Goal: Contribute content: Add original content to the website for others to see

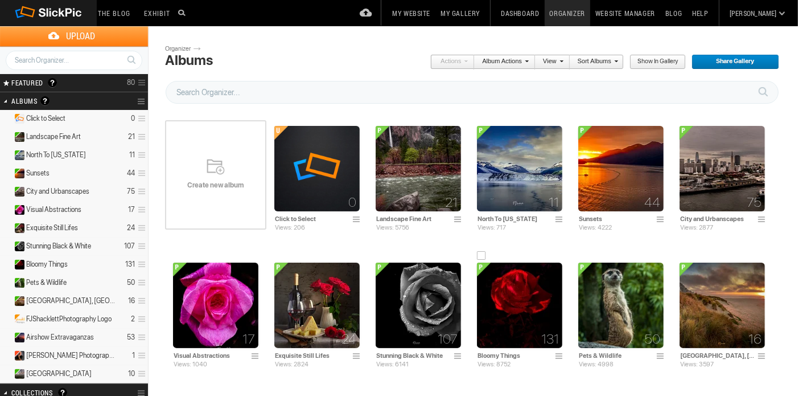
click at [530, 304] on img at bounding box center [519, 304] width 85 height 85
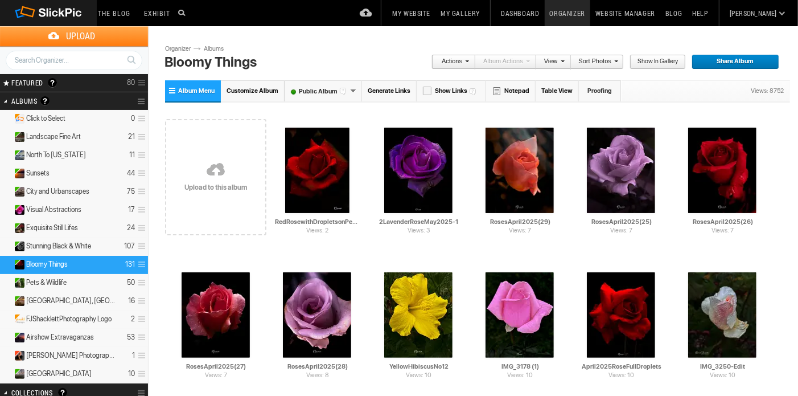
click at [233, 169] on link at bounding box center [215, 170] width 101 height 131
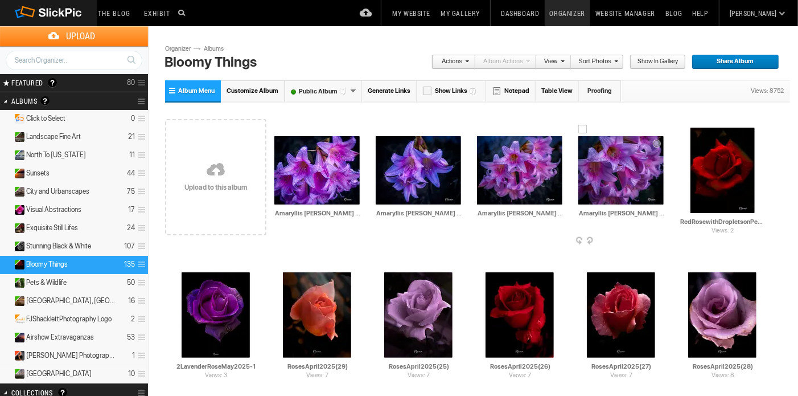
click at [592, 245] on div at bounding box center [589, 241] width 11 height 12
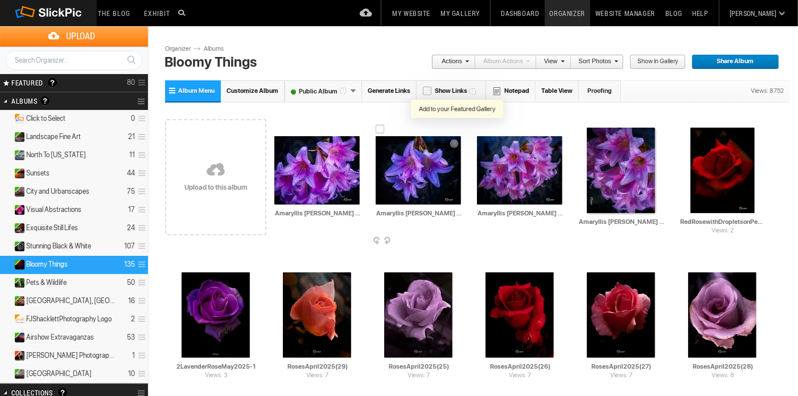
click at [459, 127] on div at bounding box center [457, 128] width 10 height 9
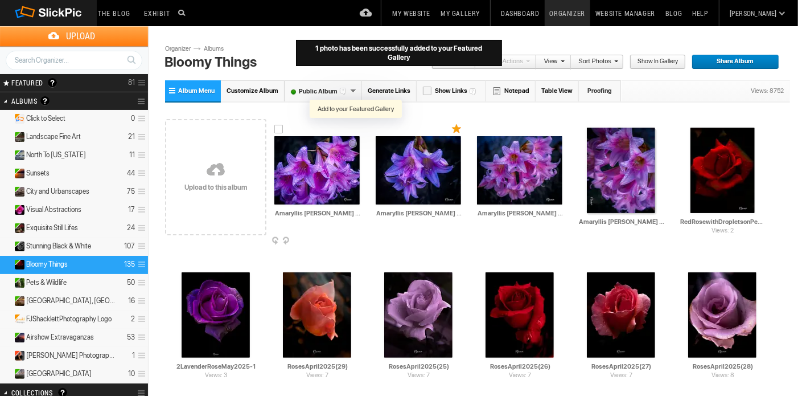
click at [354, 129] on div at bounding box center [356, 128] width 10 height 9
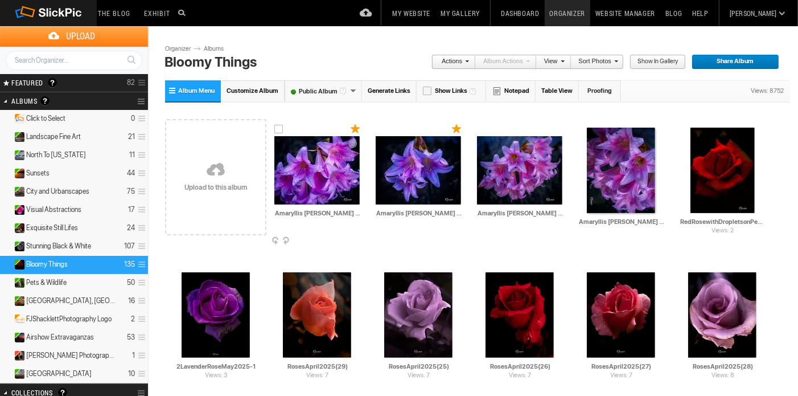
drag, startPoint x: 340, startPoint y: 180, endPoint x: 317, endPoint y: 224, distance: 49.2
click at [317, 224] on td "AI Amaryllis belladonna (1) HTML: Direct: Forum: Photo ID: 22809566 More..." at bounding box center [316, 170] width 85 height 131
click at [357, 237] on span at bounding box center [358, 241] width 11 height 9
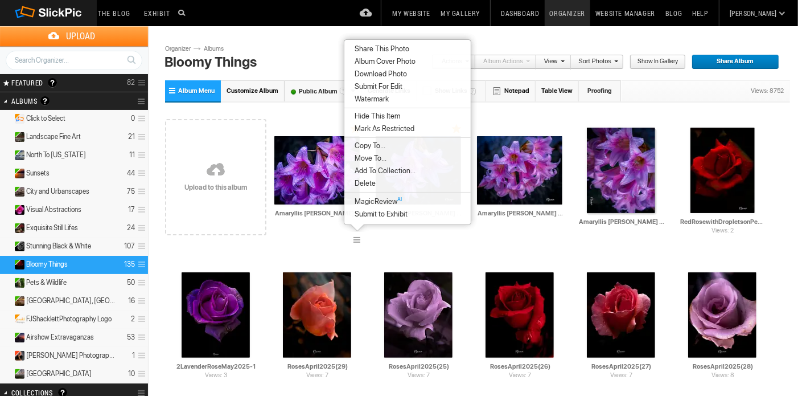
click at [393, 213] on span "Submit to Exhibit" at bounding box center [379, 213] width 56 height 9
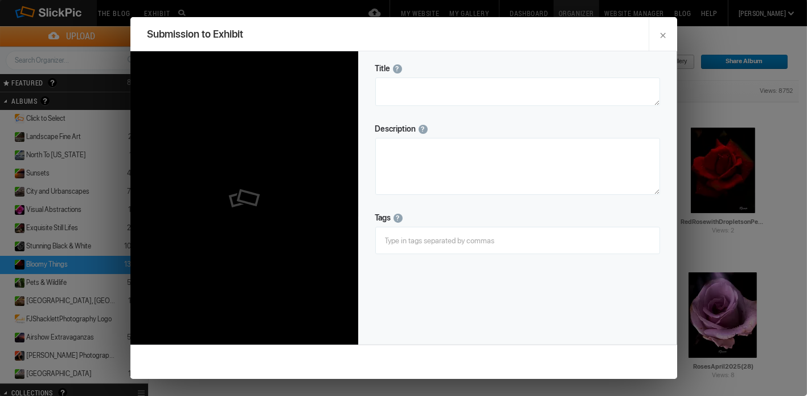
type textarea "Amaryllis belladonna (1)"
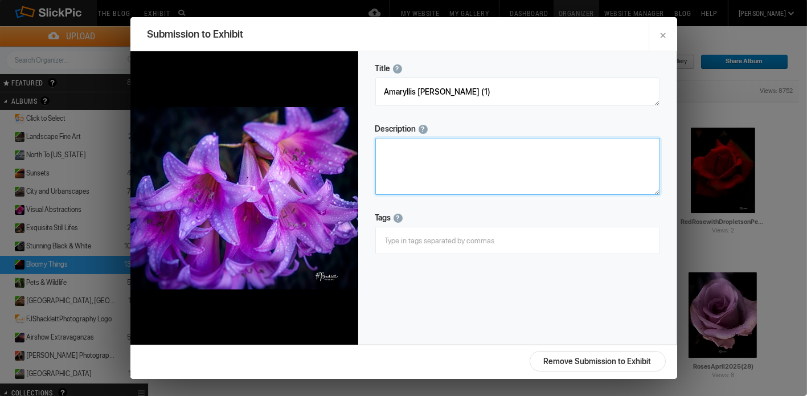
click at [456, 153] on textarea at bounding box center [517, 166] width 285 height 57
click at [471, 151] on textarea at bounding box center [517, 166] width 285 height 57
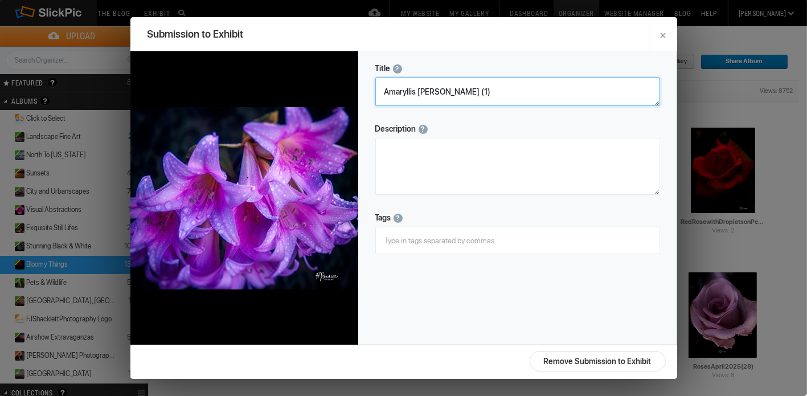
drag, startPoint x: 456, startPoint y: 89, endPoint x: 377, endPoint y: 91, distance: 79.1
click at [377, 91] on textarea at bounding box center [517, 91] width 285 height 28
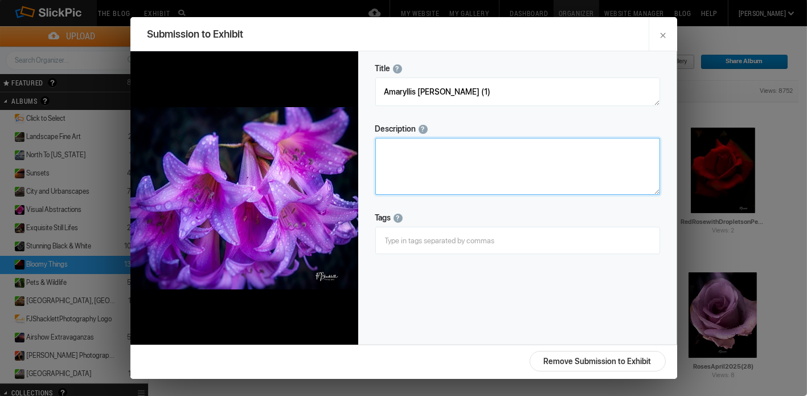
click at [449, 155] on textarea at bounding box center [517, 166] width 285 height 57
type textarea "I"
paste textarea "Amaryllis belladonna"
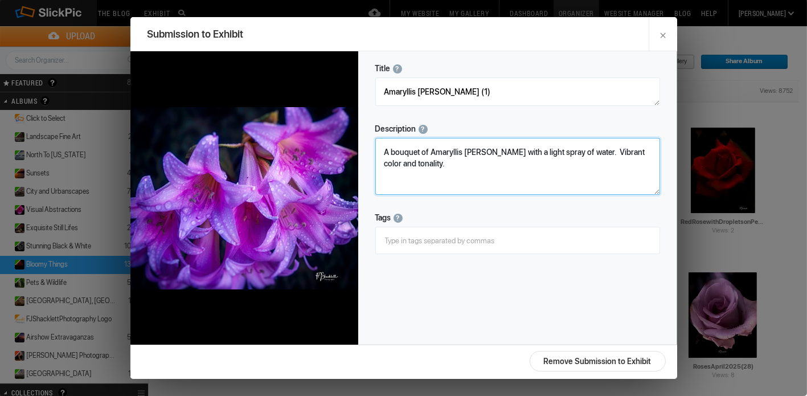
click at [431, 153] on textarea at bounding box center [517, 166] width 285 height 57
click at [446, 150] on textarea at bounding box center [517, 166] width 285 height 57
type textarea "A bouquet of brilliant Amaryllis belladonna with a light spray of water. Vibran…"
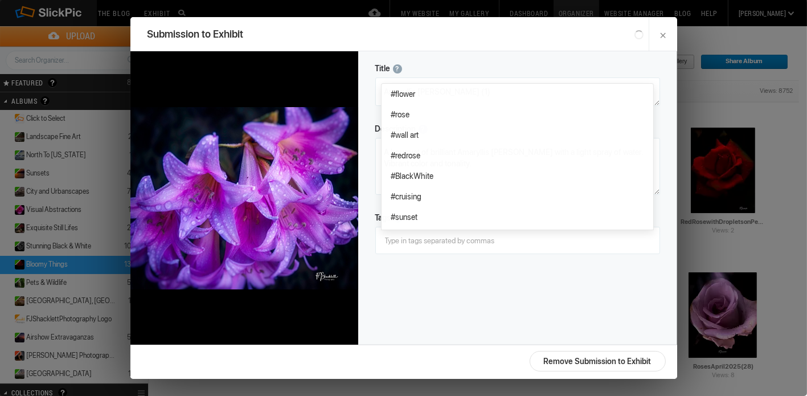
click at [447, 239] on input at bounding box center [517, 240] width 272 height 20
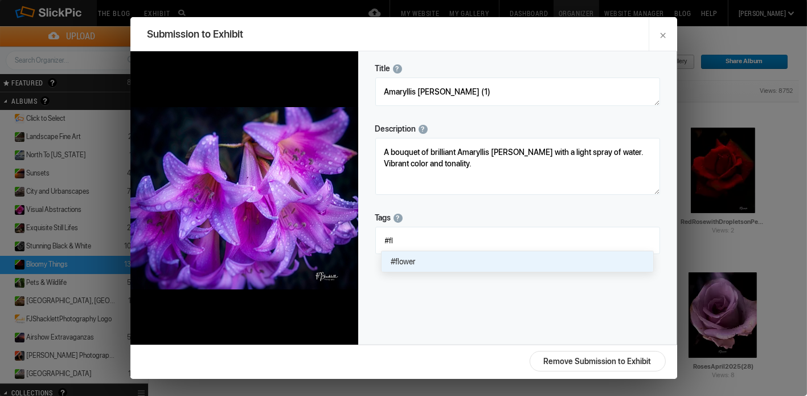
type input "#fl"
click at [413, 262] on span "#flower" at bounding box center [517, 261] width 253 height 11
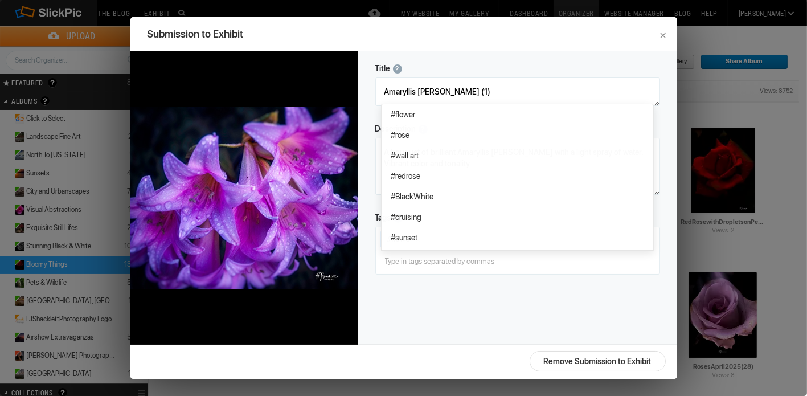
click at [443, 261] on input at bounding box center [517, 260] width 272 height 20
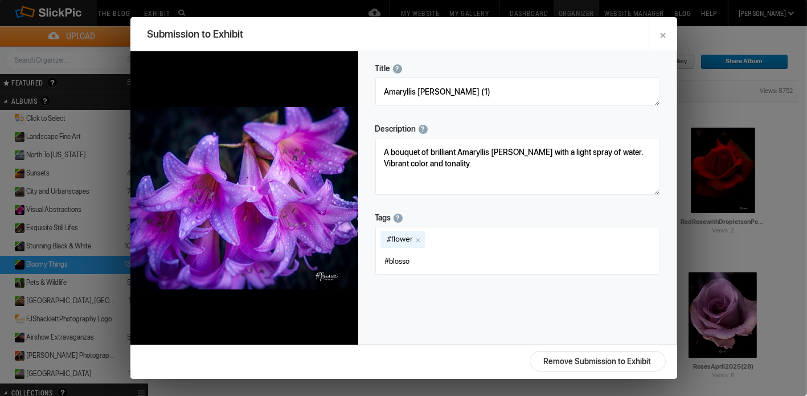
type input "#blossom"
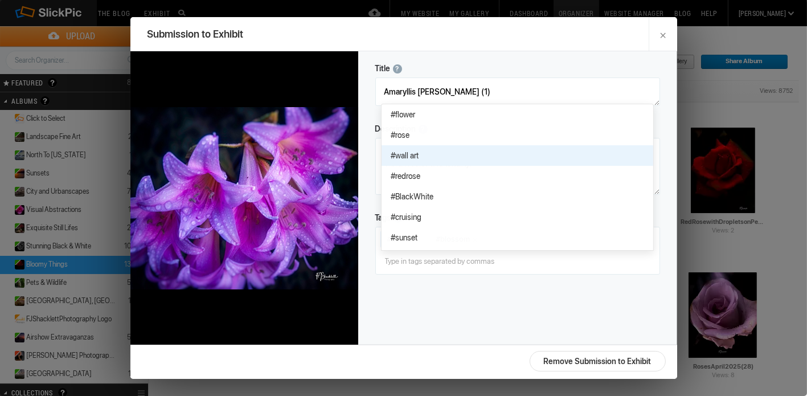
click at [435, 155] on span "#wall art" at bounding box center [517, 155] width 253 height 11
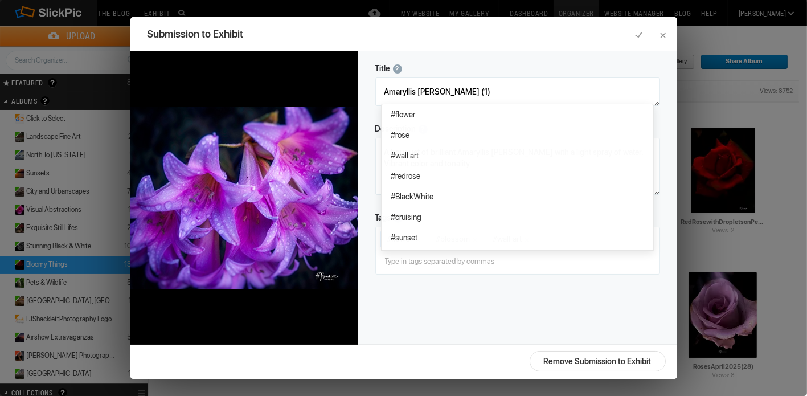
click at [491, 266] on input at bounding box center [517, 260] width 272 height 20
click at [507, 315] on div "Title ? Photo title is one of the highest used Search Engine ranking criteria a…" at bounding box center [517, 197] width 319 height 293
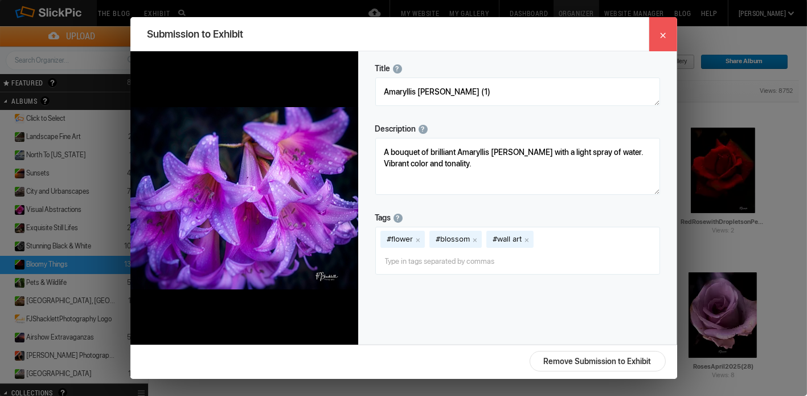
click at [660, 40] on link "×" at bounding box center [662, 34] width 28 height 34
